Goal: Find specific page/section: Find specific page/section

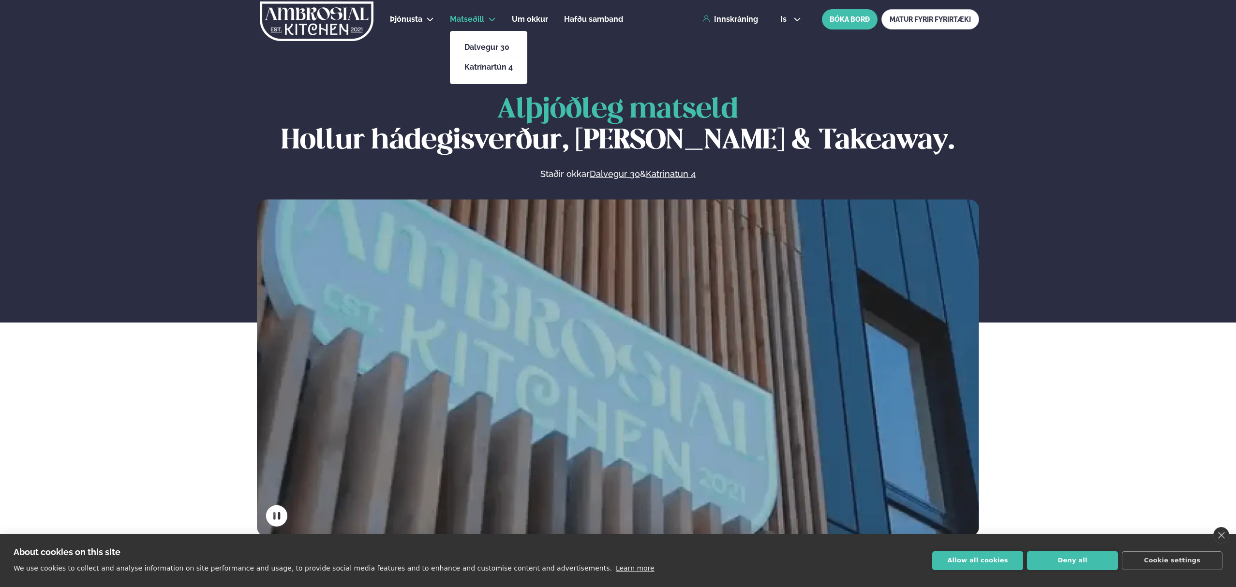
click at [465, 24] on link "Matseðill" at bounding box center [467, 20] width 34 height 12
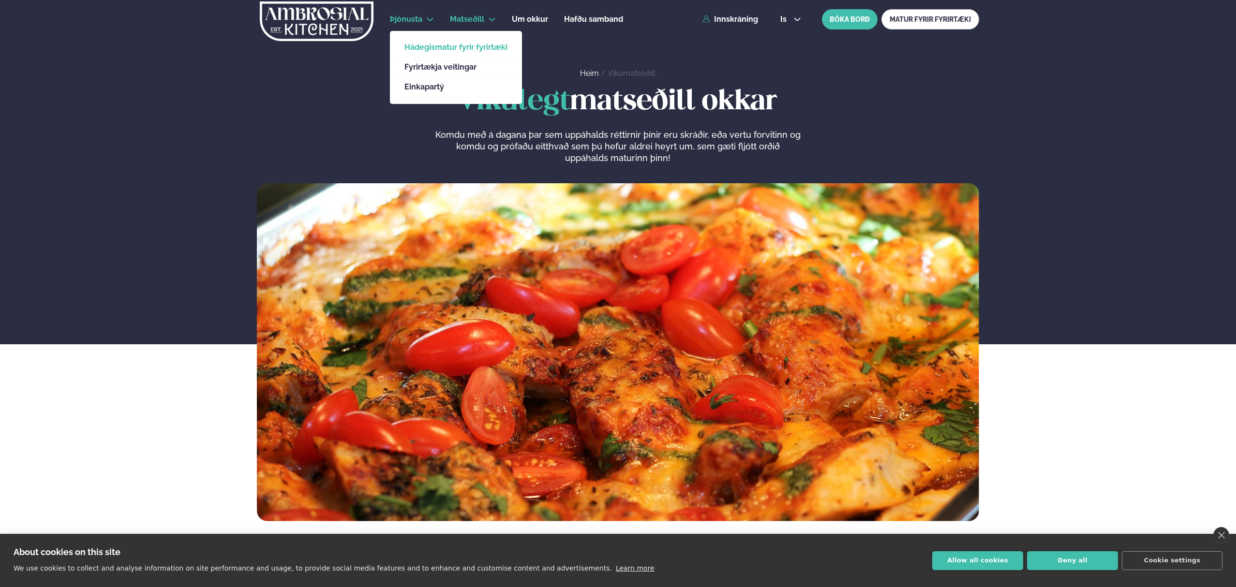
click at [430, 48] on link "Hádegismatur fyrir fyrirtæki" at bounding box center [455, 48] width 103 height 8
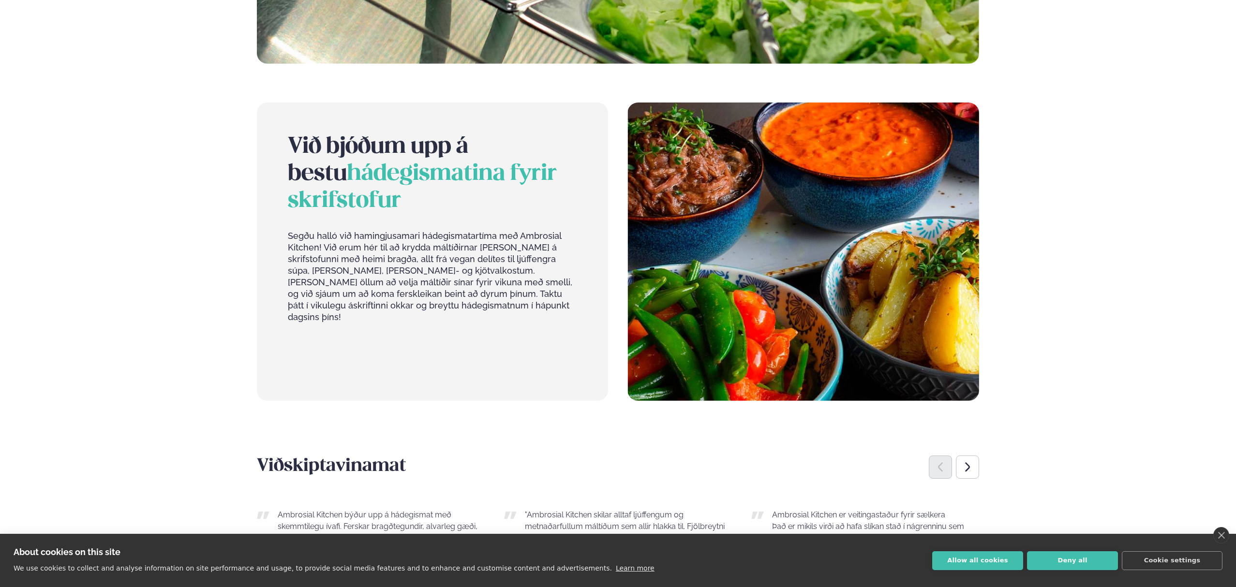
scroll to position [809, 0]
